Goal: Information Seeking & Learning: Learn about a topic

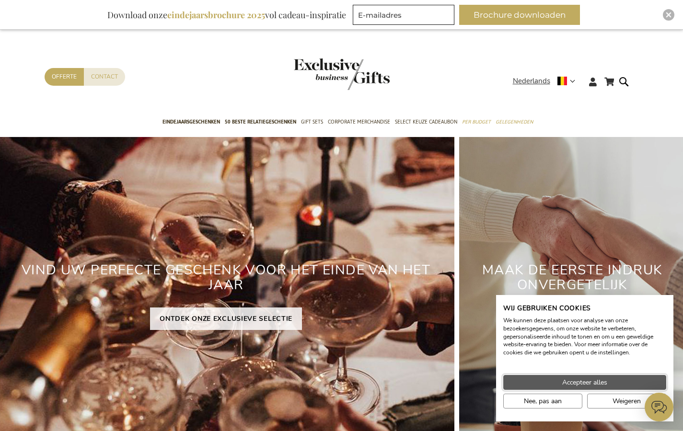
click at [599, 379] on span "Accepteer alles" at bounding box center [584, 383] width 45 height 10
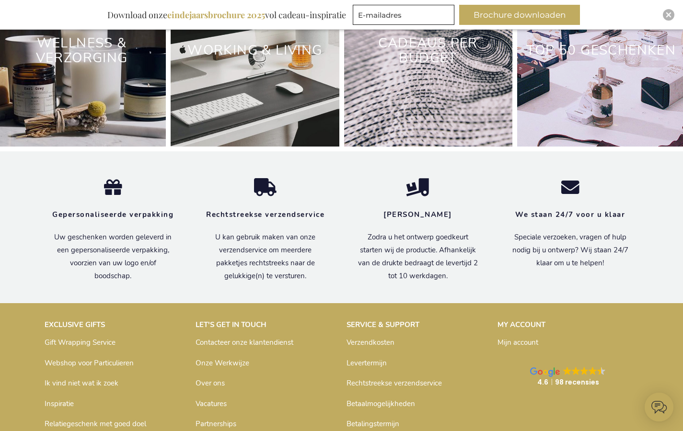
scroll to position [3030, 0]
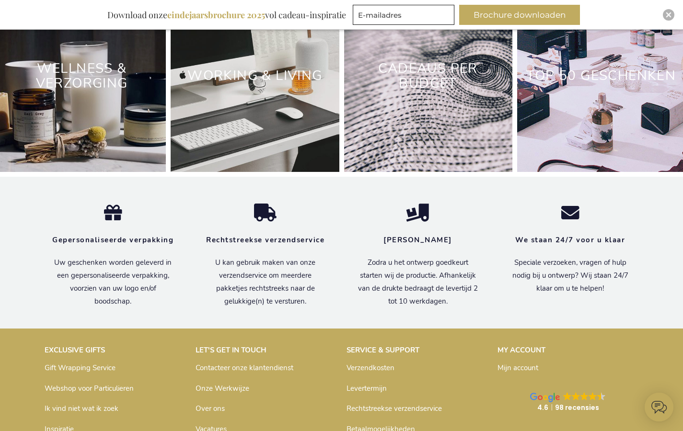
click at [400, 159] on div "Cadeaus Per Budget" at bounding box center [428, 76] width 168 height 192
click at [412, 141] on div "Cadeaus Per Budget" at bounding box center [428, 76] width 168 height 192
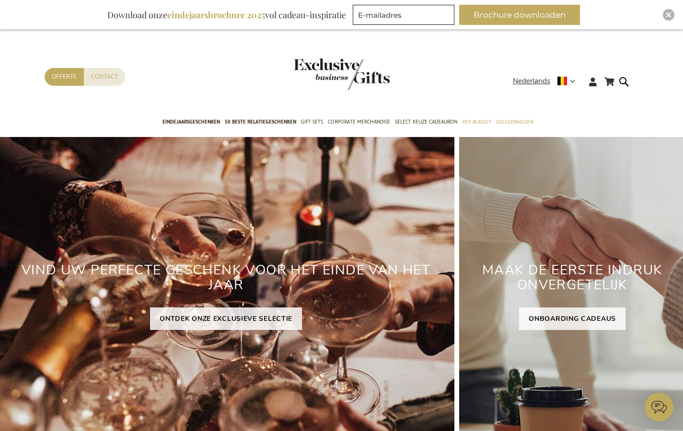
scroll to position [0, 0]
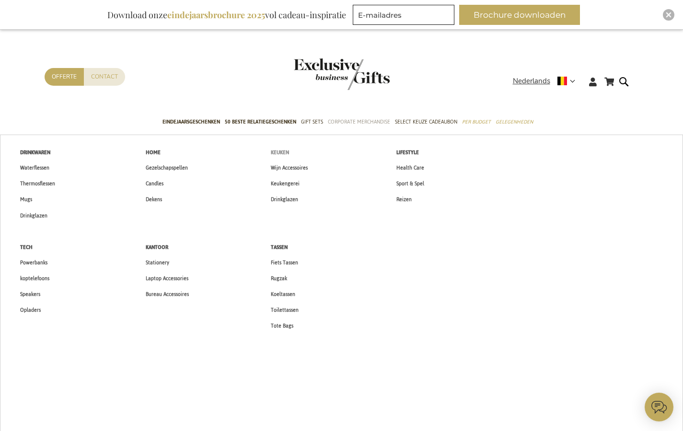
click at [287, 153] on span "Keuken" at bounding box center [280, 153] width 18 height 10
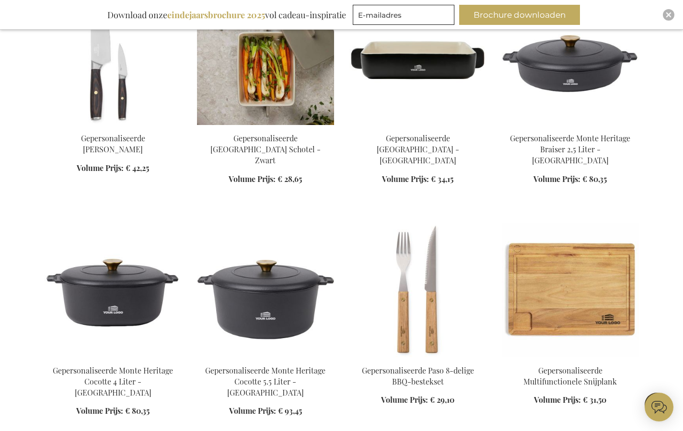
scroll to position [869, 0]
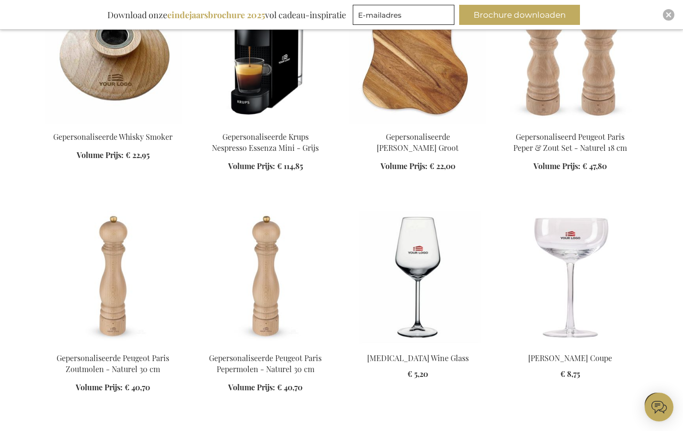
scroll to position [1350, 0]
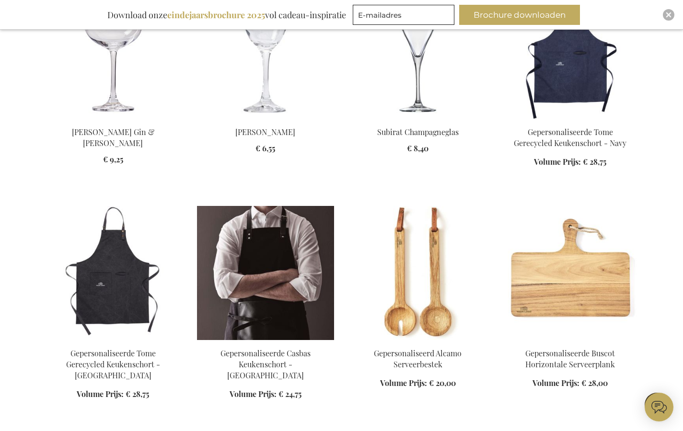
scroll to position [1782, 0]
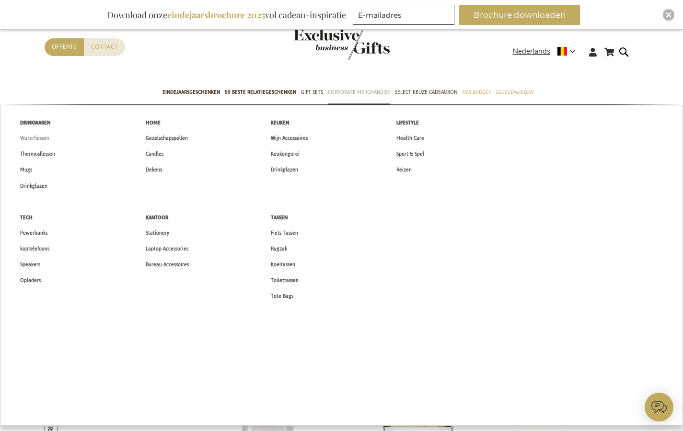
click at [41, 140] on span "Waterflessen" at bounding box center [34, 138] width 29 height 10
click at [46, 151] on span "Thermosflessen" at bounding box center [37, 154] width 35 height 10
click at [31, 172] on span "Mugs" at bounding box center [26, 170] width 12 height 10
click at [156, 232] on span "Stationery" at bounding box center [157, 233] width 23 height 10
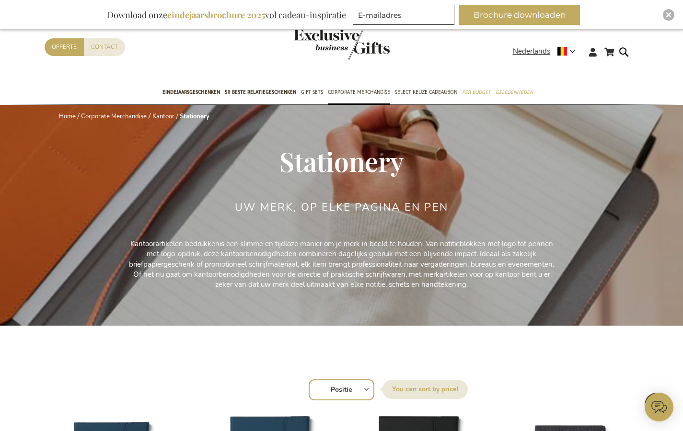
scroll to position [0, 0]
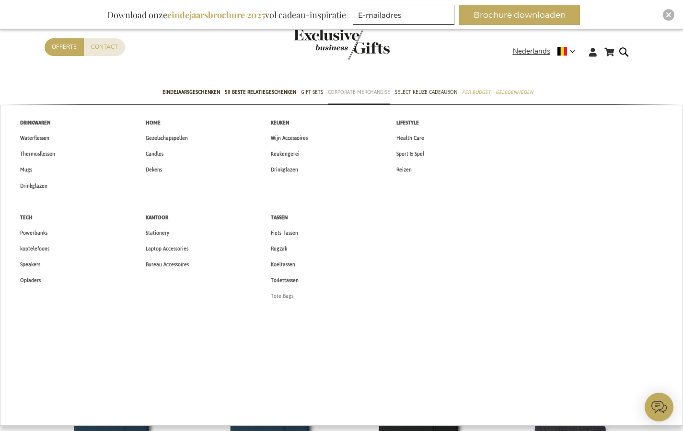
click at [285, 292] on span "Tote Bags" at bounding box center [282, 296] width 23 height 10
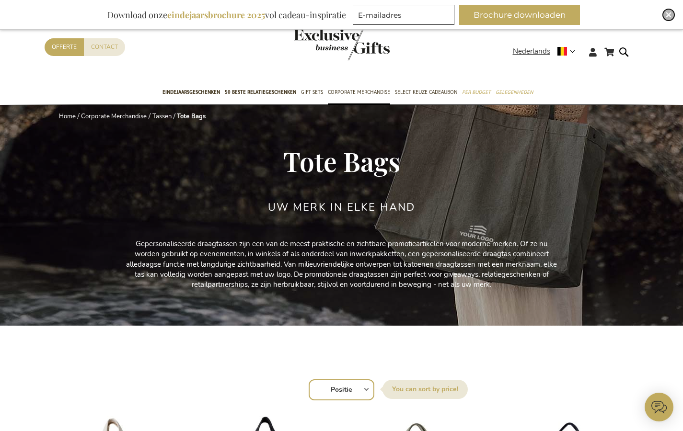
click at [671, 12] on img "Close" at bounding box center [669, 15] width 6 height 6
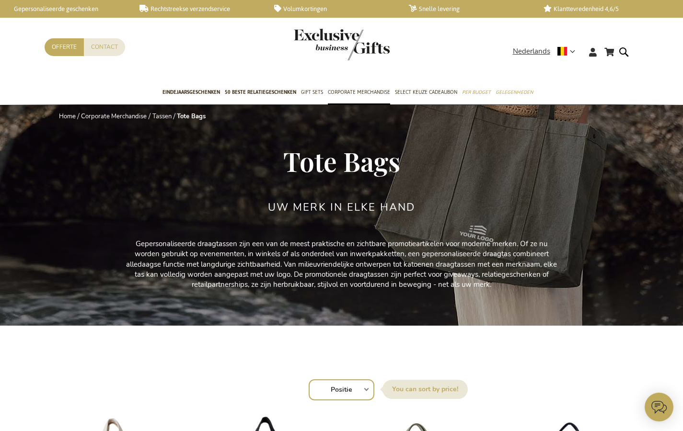
click at [65, 8] on link "Gepersonaliseerde geschenken" at bounding box center [64, 9] width 119 height 8
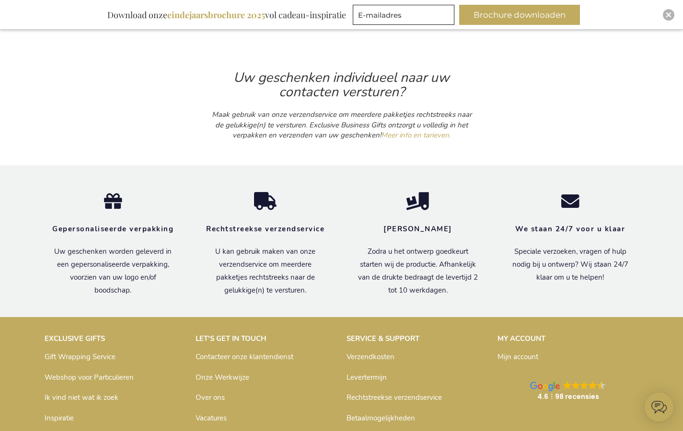
scroll to position [866, 0]
